Goal: Task Accomplishment & Management: Use online tool/utility

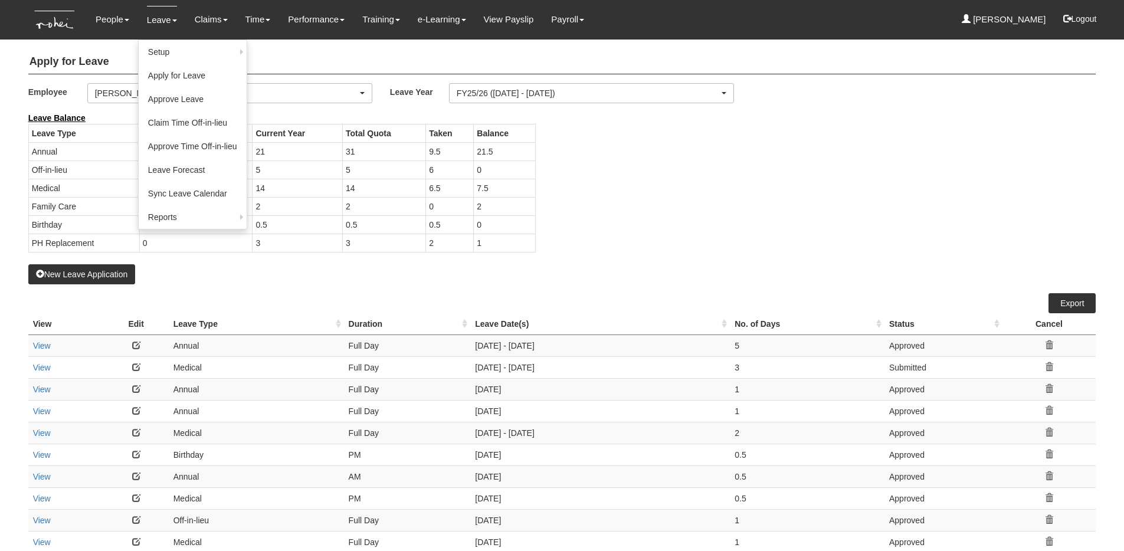
select select "50"
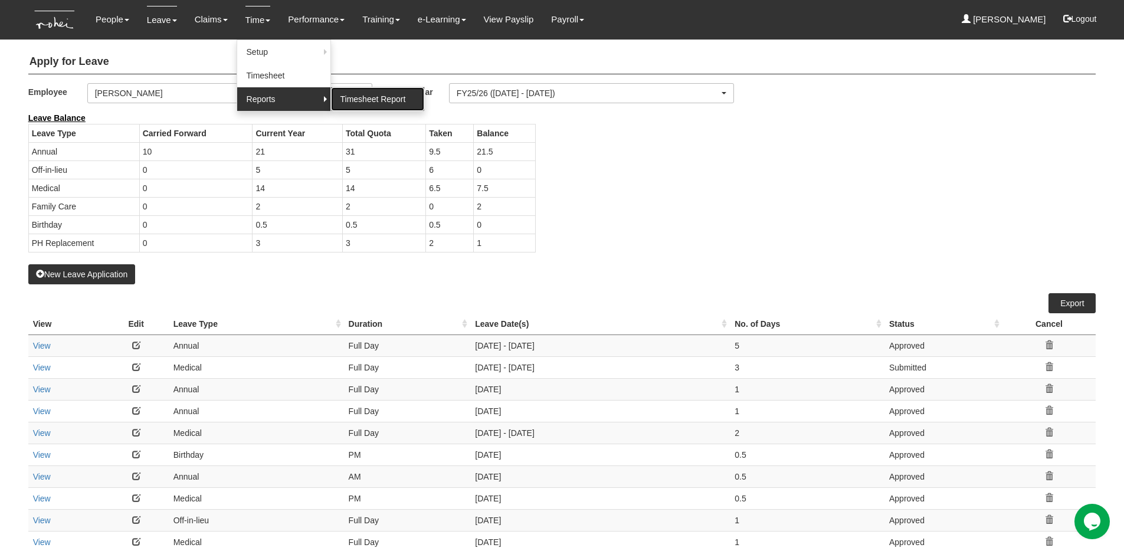
click at [364, 96] on link "Timesheet Report" at bounding box center [377, 99] width 93 height 24
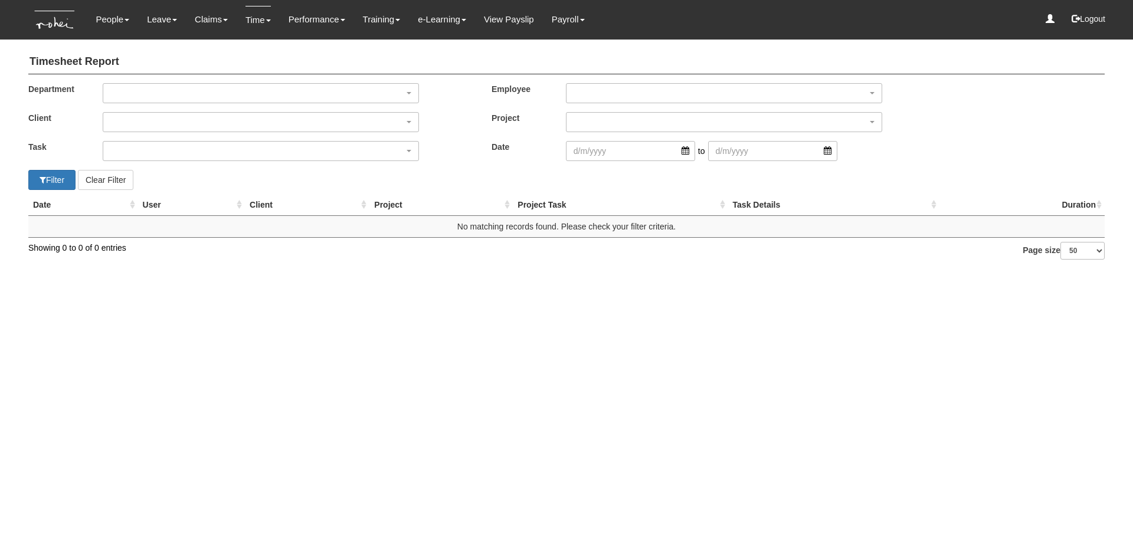
select select "50"
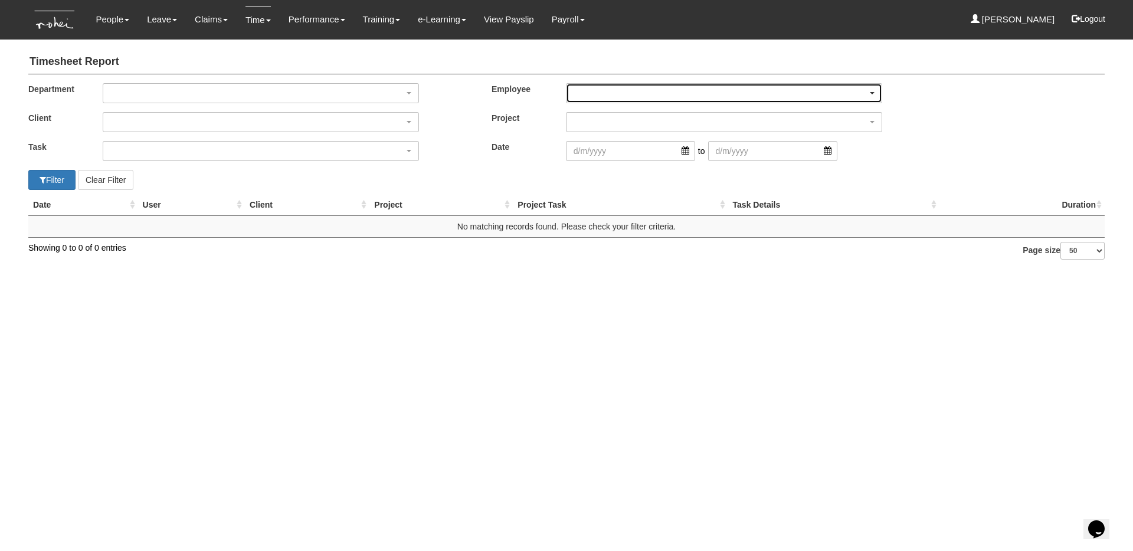
click at [609, 93] on div "button" at bounding box center [724, 93] width 315 height 19
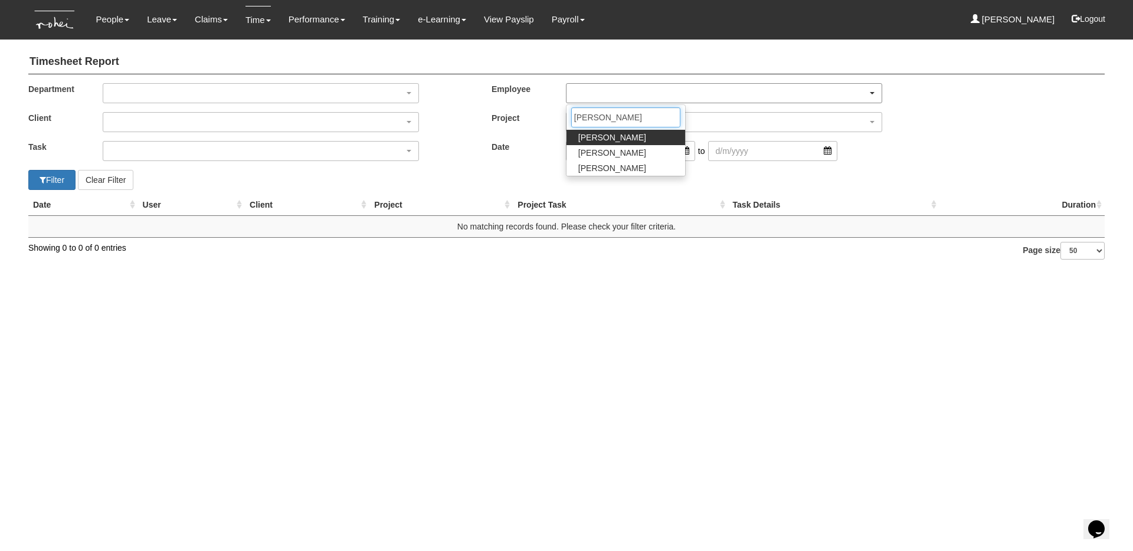
type input "[PERSON_NAME]"
select select "aa784c27-0d82-452d-9457-5ba1e098b6bb"
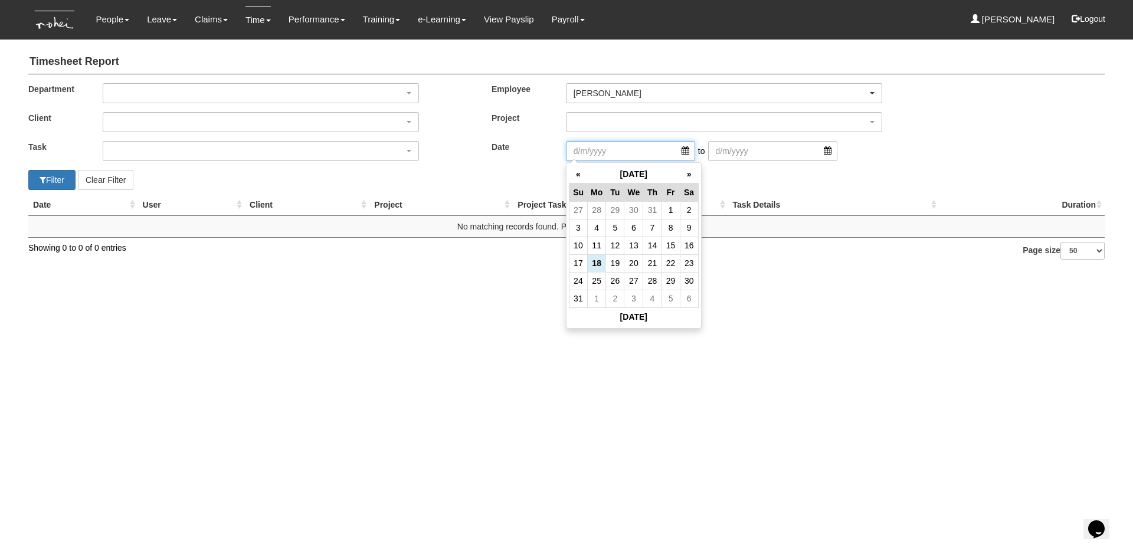
click at [612, 156] on input "search" at bounding box center [630, 151] width 129 height 20
click at [575, 180] on th "«" at bounding box center [578, 174] width 18 height 18
click at [631, 247] on td "16" at bounding box center [633, 246] width 19 height 18
type input "[DATE]"
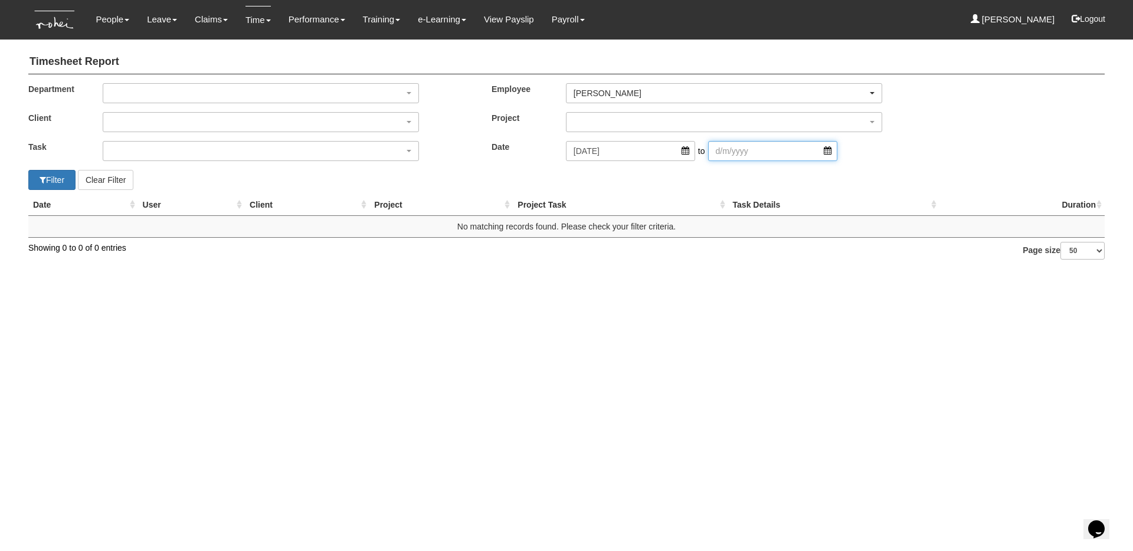
click at [725, 150] on input "search" at bounding box center [772, 151] width 129 height 20
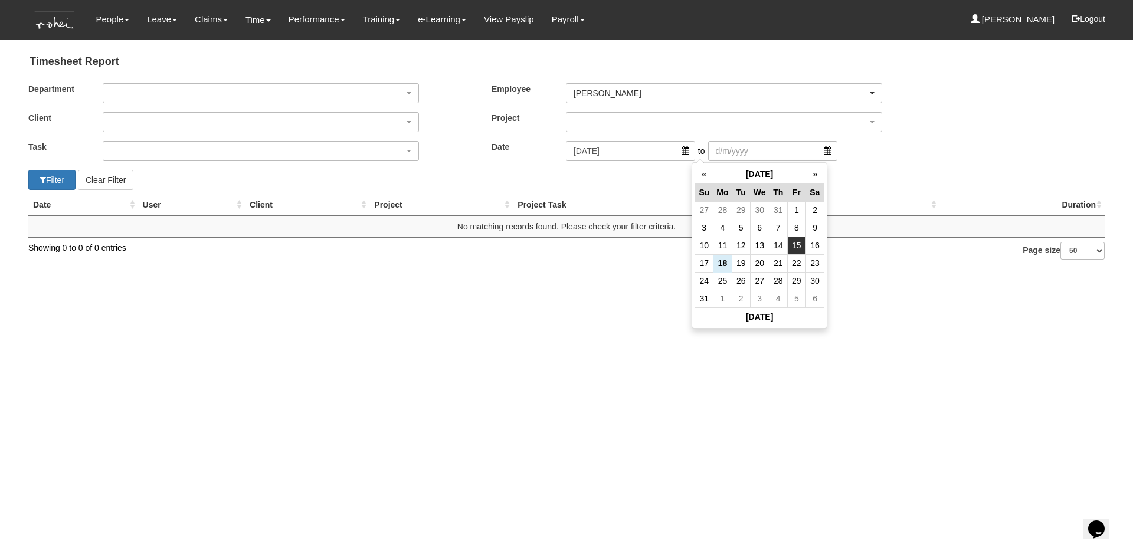
click at [800, 246] on td "15" at bounding box center [796, 246] width 18 height 18
type input "[DATE]"
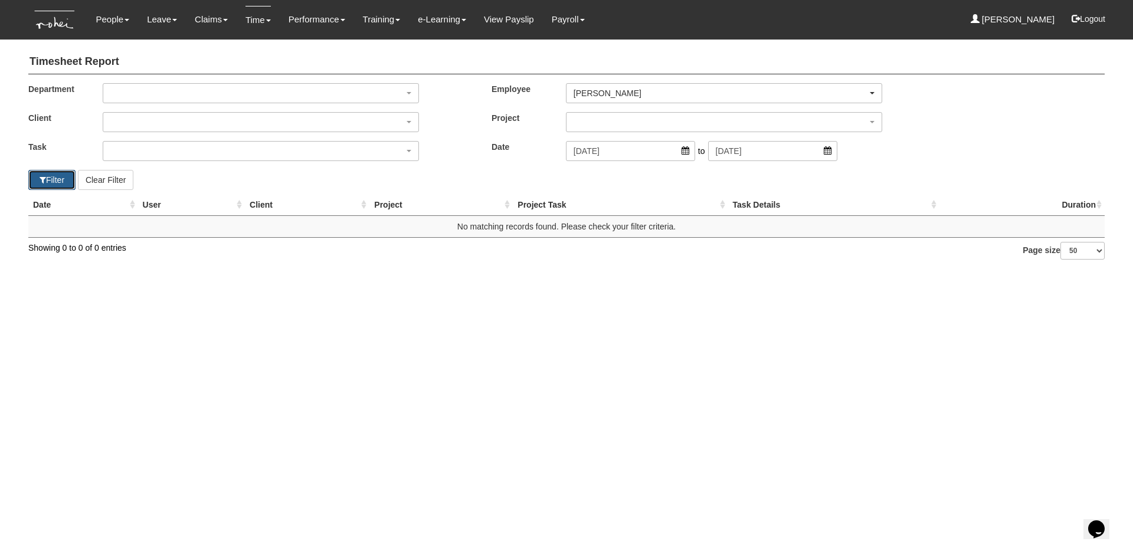
click at [41, 179] on span "button" at bounding box center [43, 180] width 6 height 8
select select "50"
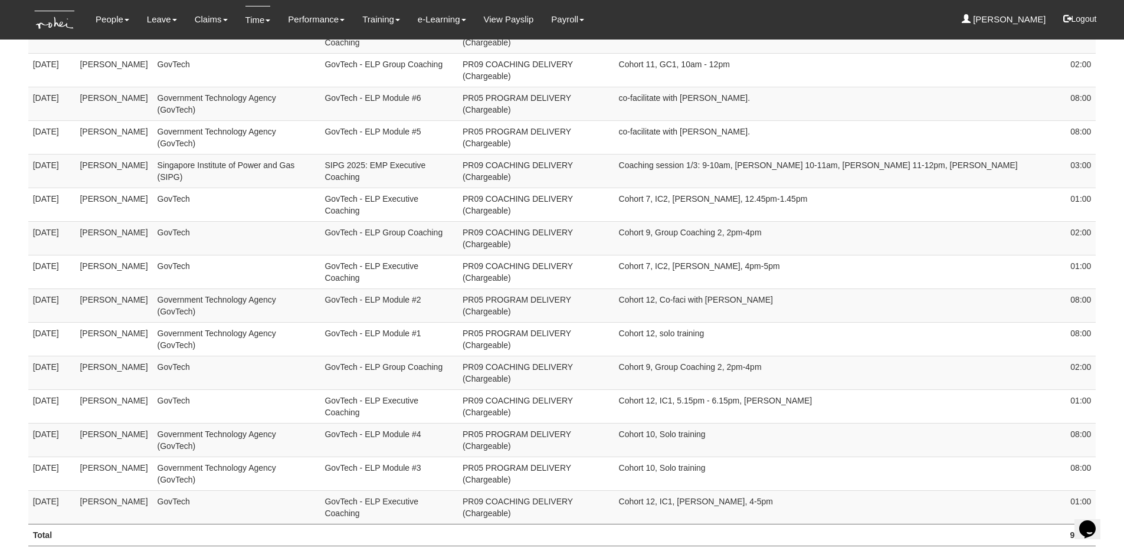
scroll to position [495, 0]
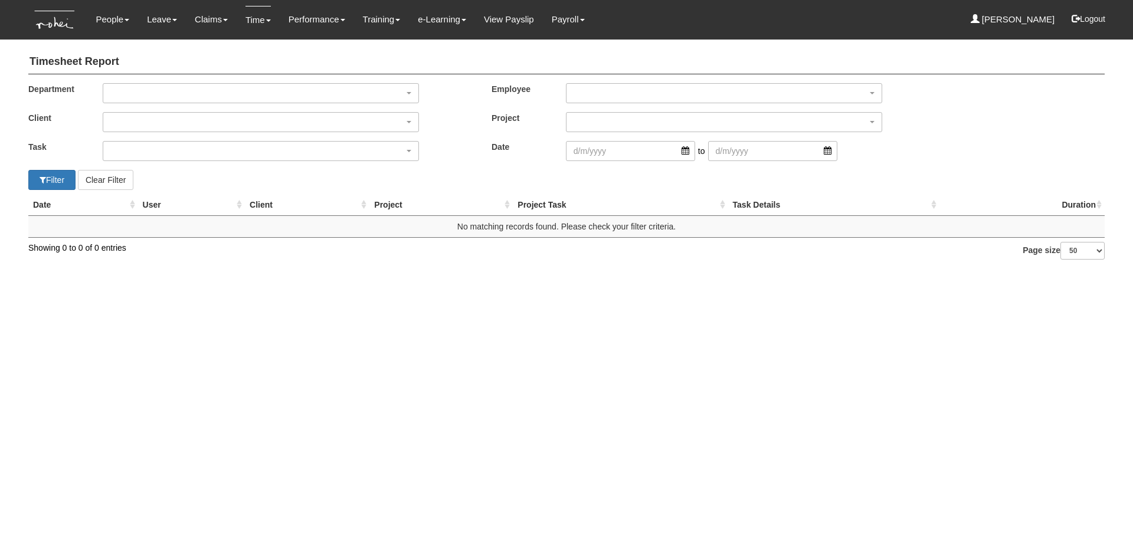
select select "aa784c27-0d82-452d-9457-5ba1e098b6bb"
select select "50"
